Goal: Task Accomplishment & Management: Use online tool/utility

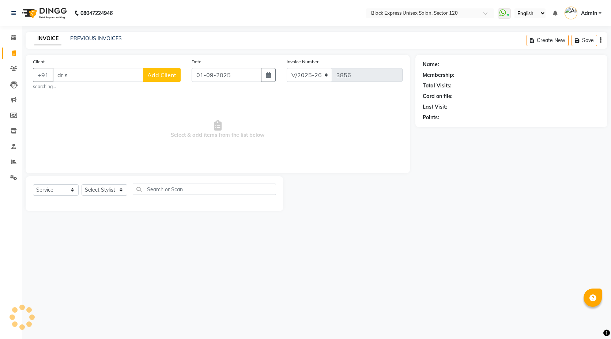
select select "7082"
select select "service"
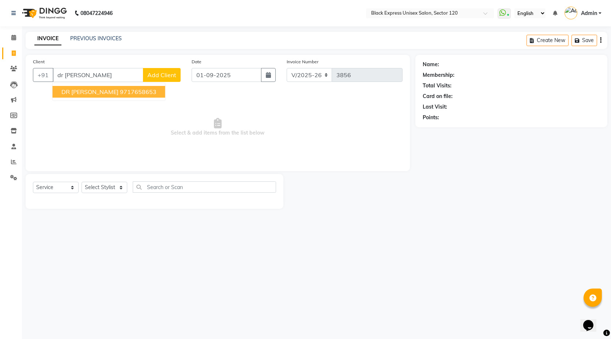
click at [121, 89] on ngb-highlight "9717658653" at bounding box center [138, 91] width 37 height 7
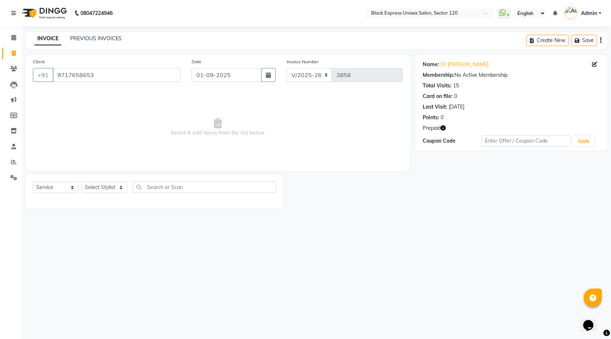
click at [443, 128] on icon "button" at bounding box center [443, 127] width 5 height 5
click at [347, 131] on span "Select & add items from the list below" at bounding box center [218, 127] width 370 height 73
click at [122, 72] on input "9717658653" at bounding box center [117, 75] width 128 height 14
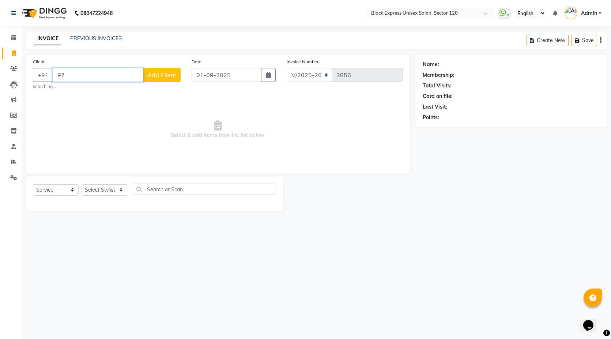
type input "9"
drag, startPoint x: 116, startPoint y: 123, endPoint x: 123, endPoint y: 115, distance: 10.4
click at [115, 116] on span "Select & add items from the list below" at bounding box center [218, 127] width 370 height 73
click at [115, 32] on div "INVOICE PREVIOUS INVOICES Create New Save" at bounding box center [317, 40] width 582 height 17
click at [112, 34] on div "INVOICE PREVIOUS INVOICES Create New Save" at bounding box center [317, 40] width 582 height 17
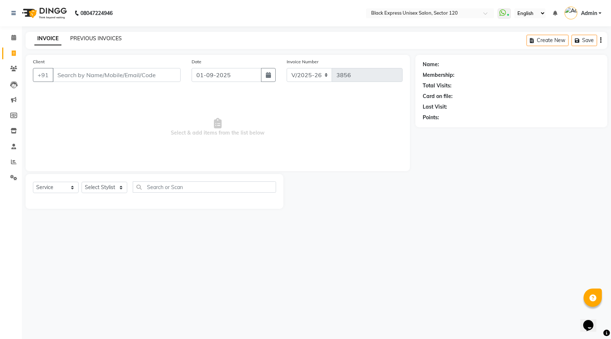
click at [112, 39] on link "PREVIOUS INVOICES" at bounding box center [96, 38] width 52 height 7
click at [152, 144] on span "Select & add items from the list below" at bounding box center [218, 127] width 370 height 73
click at [116, 38] on link "PREVIOUS INVOICES" at bounding box center [96, 38] width 52 height 7
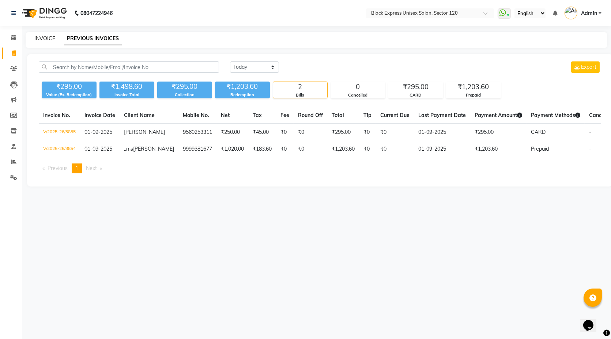
click at [43, 36] on link "INVOICE" at bounding box center [44, 38] width 21 height 7
select select "service"
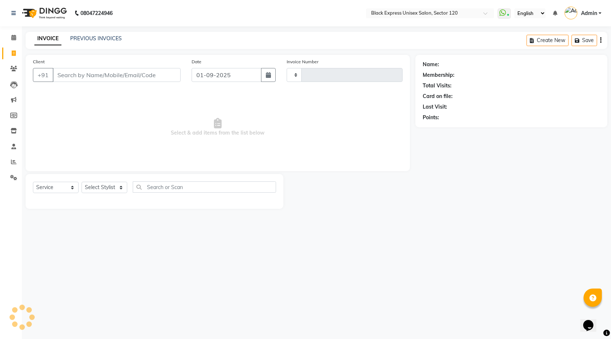
type input "3856"
select select "7082"
select select "service"
